Goal: Check status: Check status

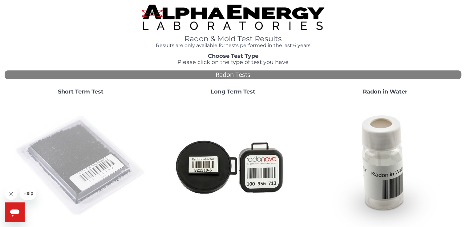
click at [111, 138] on img at bounding box center [80, 166] width 133 height 133
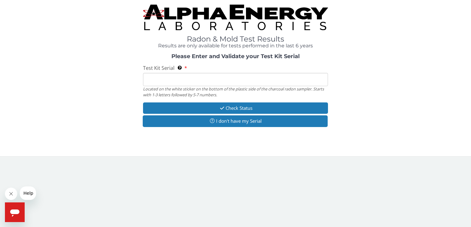
click at [181, 77] on input "Test Kit Serial Located on the white sticker on the bottom of the plastic side …" at bounding box center [235, 79] width 185 height 13
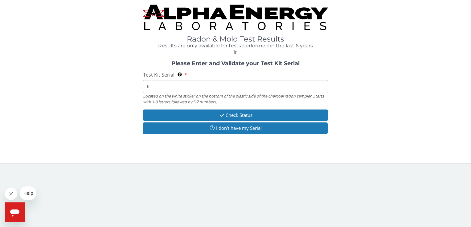
type input "l"
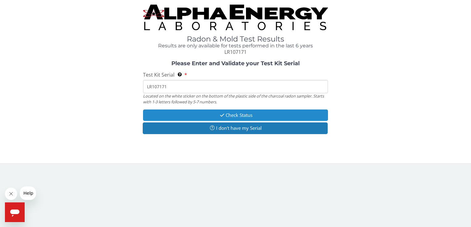
type input "LR107171"
click at [218, 113] on icon "button" at bounding box center [221, 115] width 7 height 5
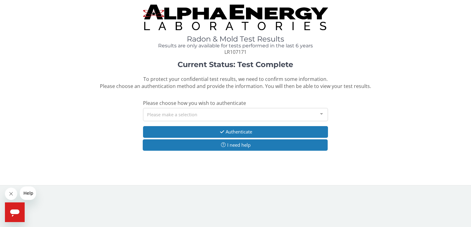
click at [217, 113] on div "Please make a selection" at bounding box center [235, 114] width 185 height 13
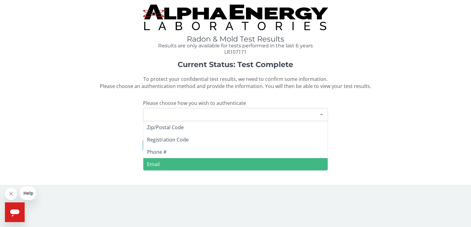
click at [186, 161] on span "Email" at bounding box center [235, 164] width 184 height 12
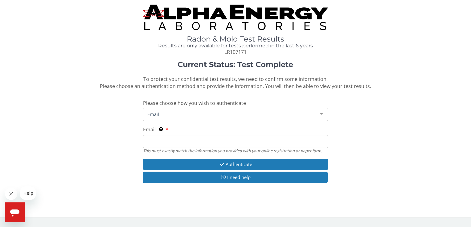
click at [181, 144] on input "Email This must exactly match the information you provided with your online reg…" at bounding box center [235, 141] width 185 height 13
type input "[PERSON_NAME][EMAIL_ADDRESS][DOMAIN_NAME]"
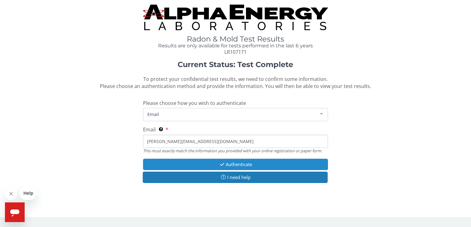
click at [230, 165] on button "Authenticate" at bounding box center [235, 164] width 185 height 11
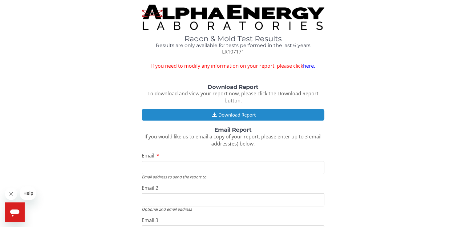
click at [233, 118] on button "Download Report" at bounding box center [233, 114] width 183 height 11
